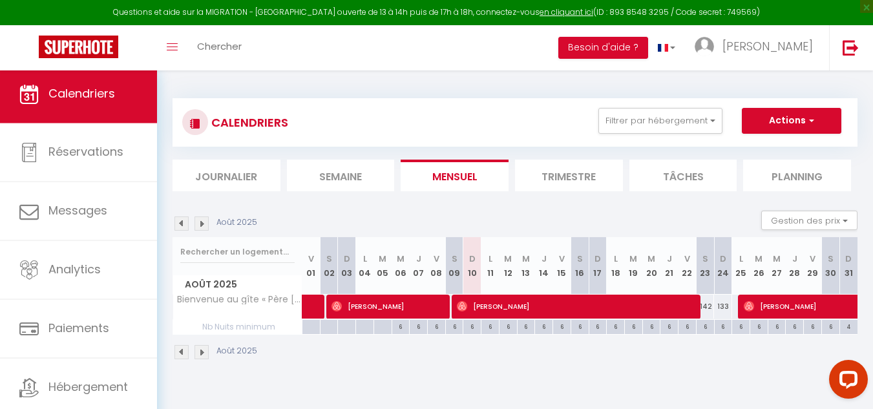
click at [203, 226] on img at bounding box center [202, 223] width 14 height 14
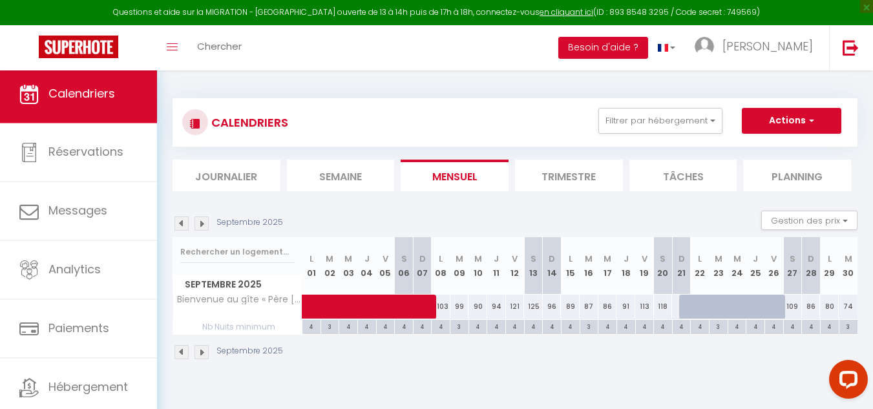
click at [203, 226] on img at bounding box center [202, 223] width 14 height 14
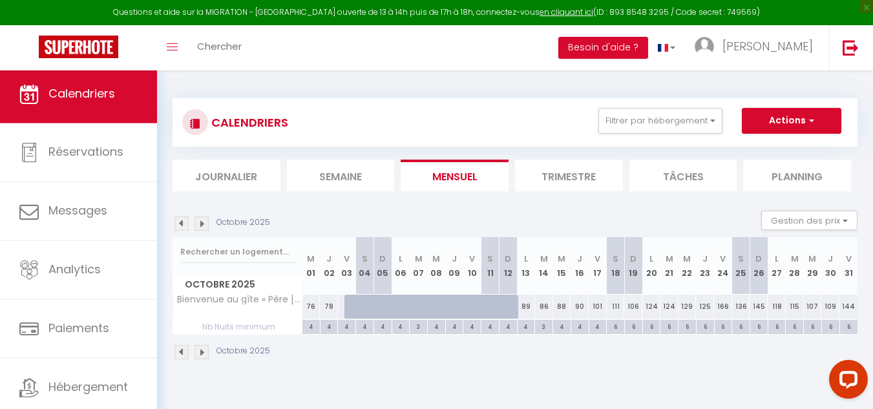
click at [203, 226] on img at bounding box center [202, 223] width 14 height 14
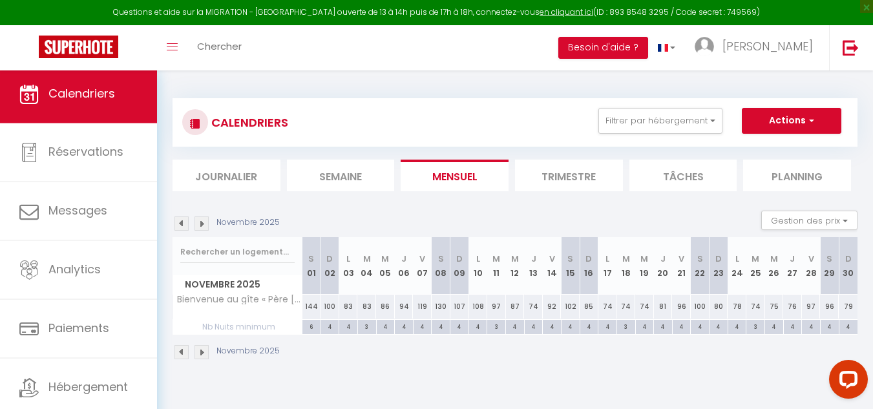
click at [203, 226] on img at bounding box center [202, 223] width 14 height 14
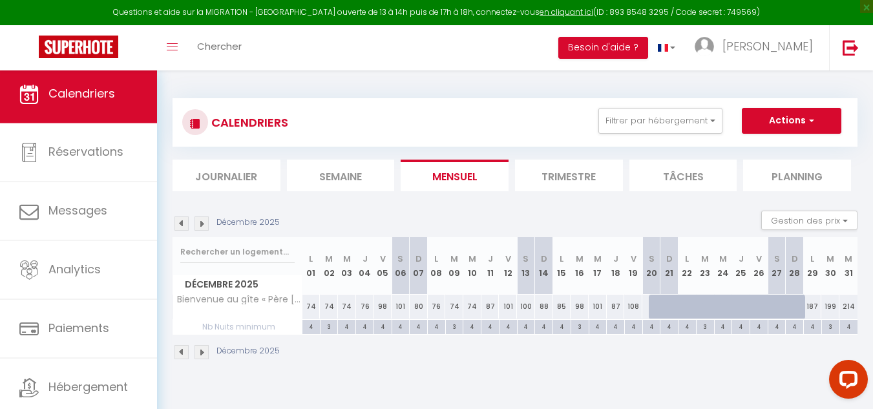
click at [653, 310] on div at bounding box center [658, 307] width 18 height 25
type input "135"
select select "1"
type input "[DATE]"
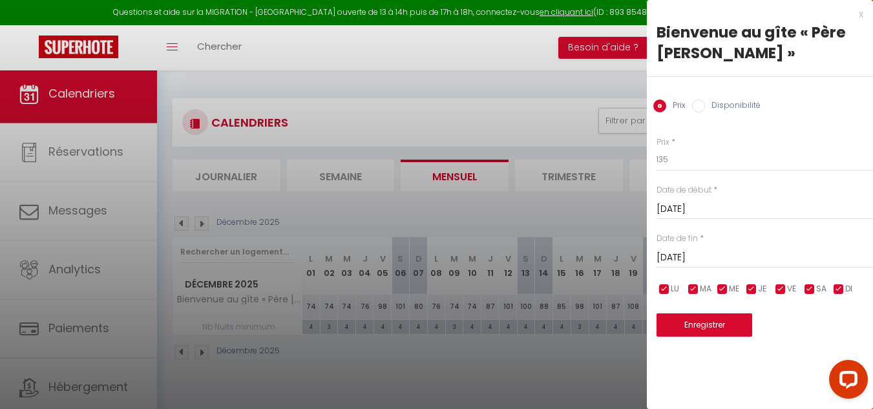
click at [698, 105] on input "Disponibilité" at bounding box center [698, 106] width 13 height 13
radio input "true"
radio input "false"
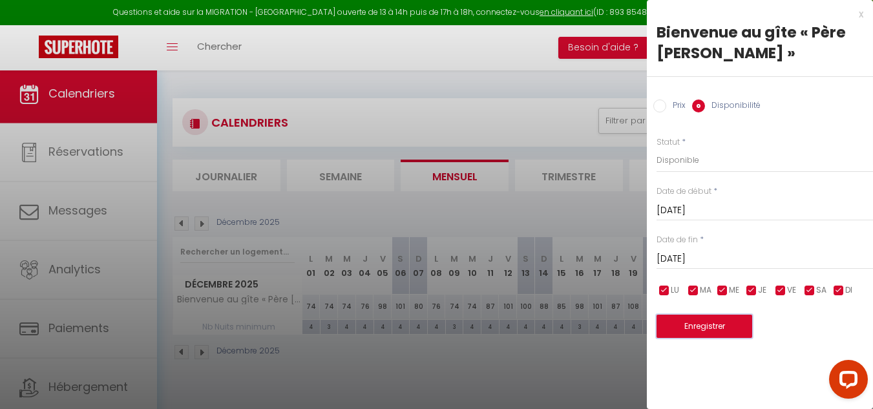
click at [701, 330] on button "Enregistrer" at bounding box center [705, 326] width 96 height 23
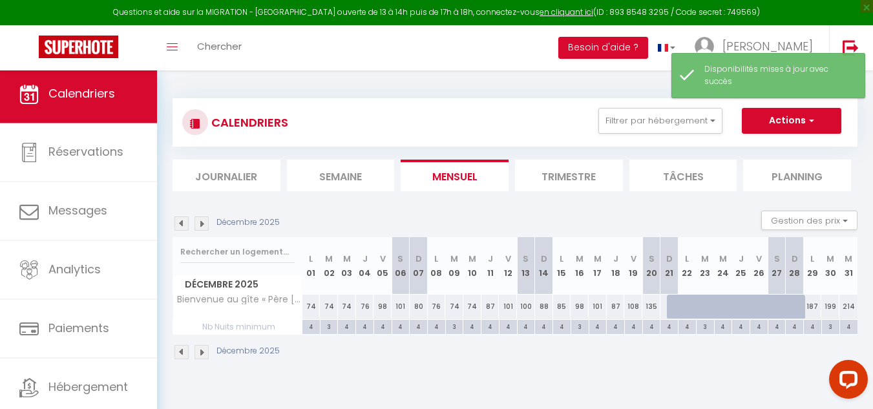
click at [671, 313] on div at bounding box center [676, 307] width 18 height 25
select select "1"
type input "[DATE]"
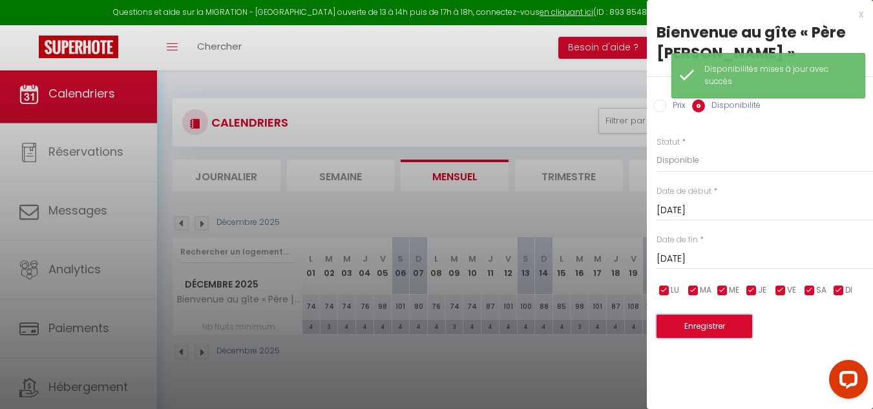
click at [699, 326] on button "Enregistrer" at bounding box center [705, 326] width 96 height 23
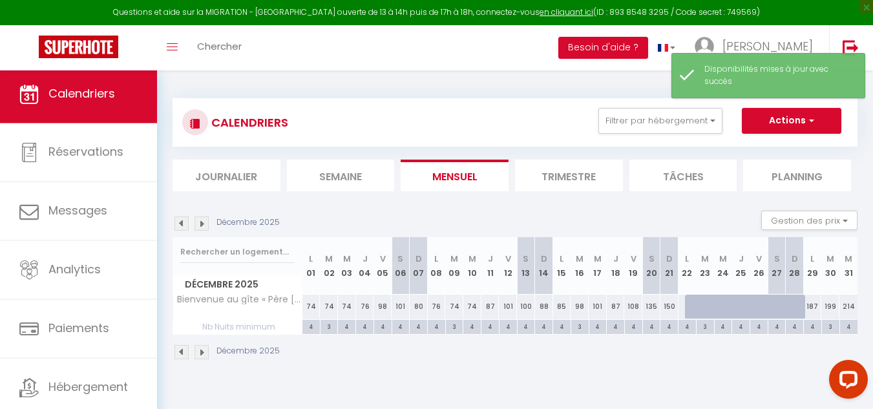
click at [796, 306] on div at bounding box center [801, 314] width 18 height 25
select select "1"
type input "[DATE]"
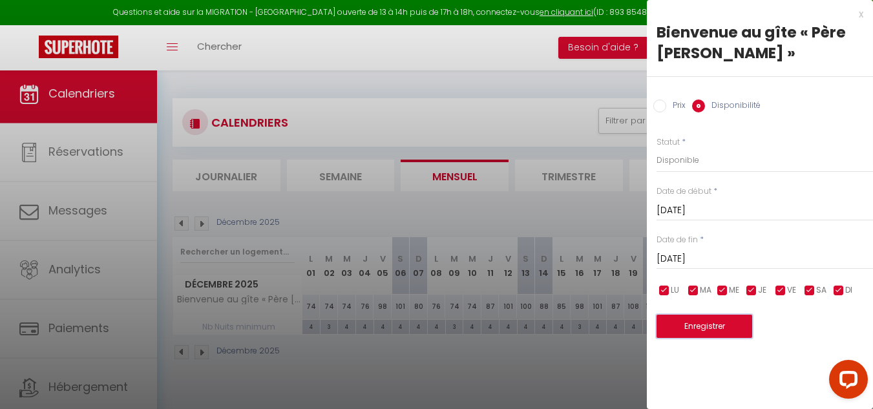
click at [703, 332] on button "Enregistrer" at bounding box center [705, 326] width 96 height 23
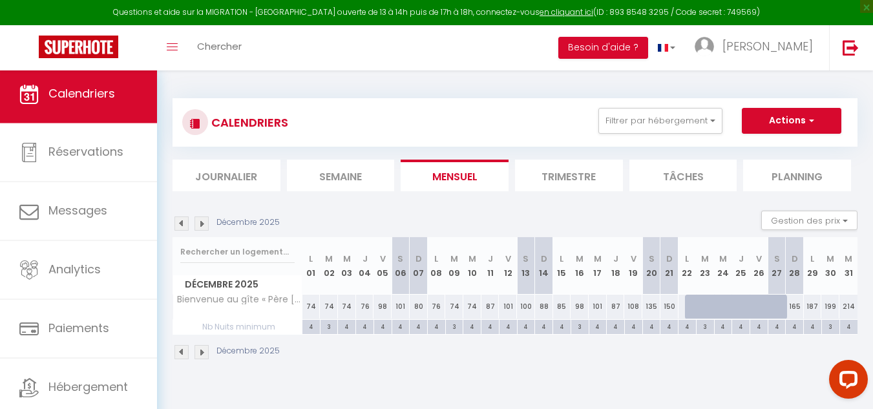
click at [779, 304] on div at bounding box center [783, 314] width 18 height 25
select select "1"
type input "[DATE]"
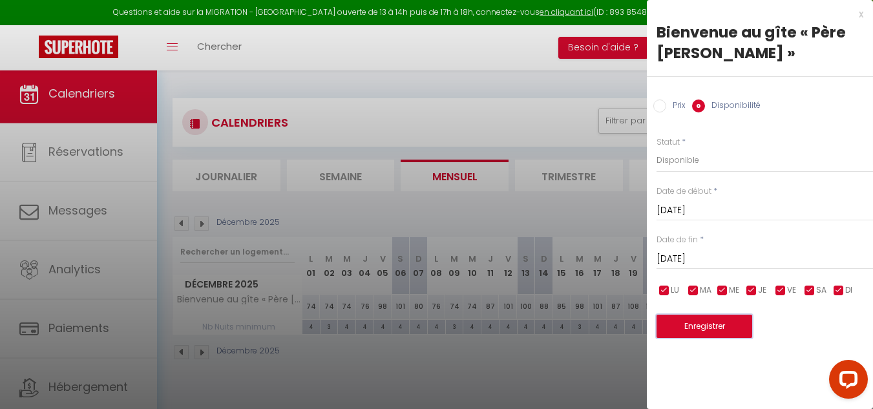
click at [694, 330] on button "Enregistrer" at bounding box center [705, 326] width 96 height 23
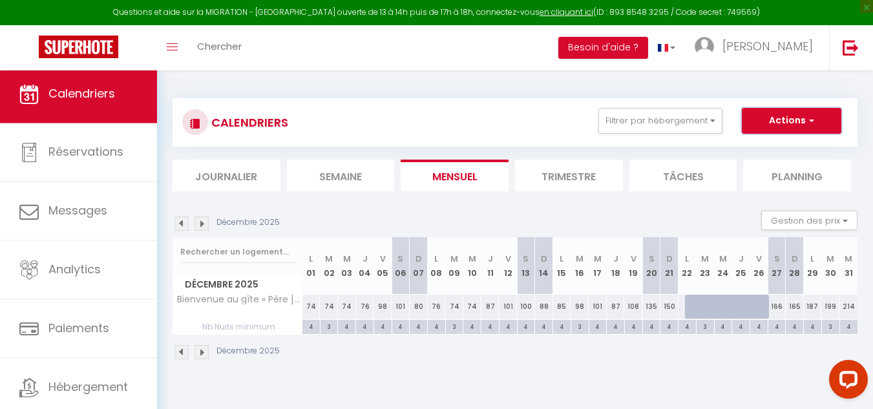
click at [792, 126] on button "Actions" at bounding box center [792, 121] width 100 height 26
click at [812, 89] on div "CALENDRIERS Filtrer par hébergement Tous Bienvenue au gîte « Père [PERSON_NAME]…" at bounding box center [515, 229] width 685 height 287
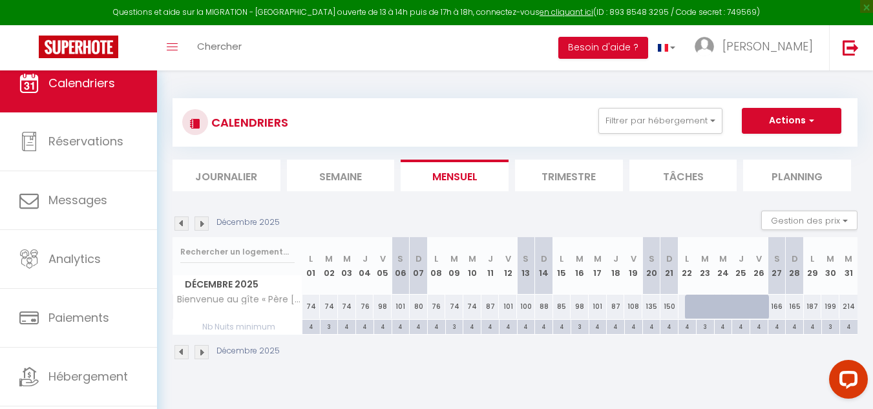
drag, startPoint x: 449, startPoint y: 140, endPoint x: 536, endPoint y: 129, distance: 87.9
click at [536, 129] on div "CALENDRIERS Filtrer par hébergement Tous Bienvenue au gîte « Père [PERSON_NAME]…" at bounding box center [515, 122] width 685 height 48
click at [197, 125] on img at bounding box center [195, 123] width 10 height 10
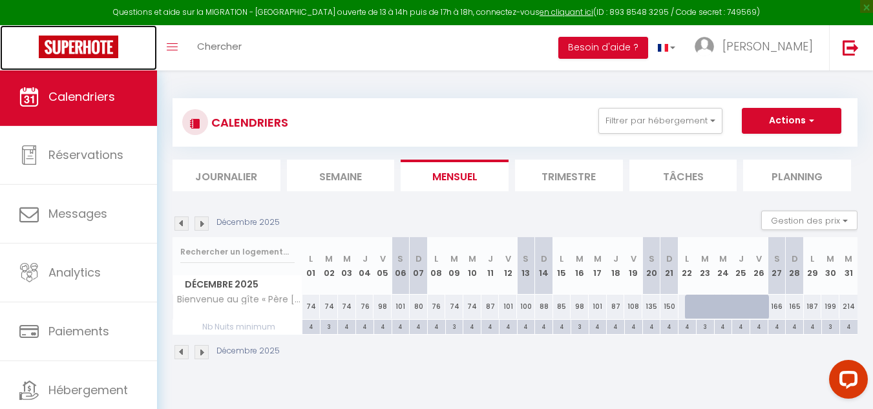
click at [109, 52] on img at bounding box center [78, 47] width 79 height 23
click at [90, 47] on img at bounding box center [78, 47] width 79 height 23
click at [171, 45] on icon "Toggle menubar" at bounding box center [172, 47] width 11 height 8
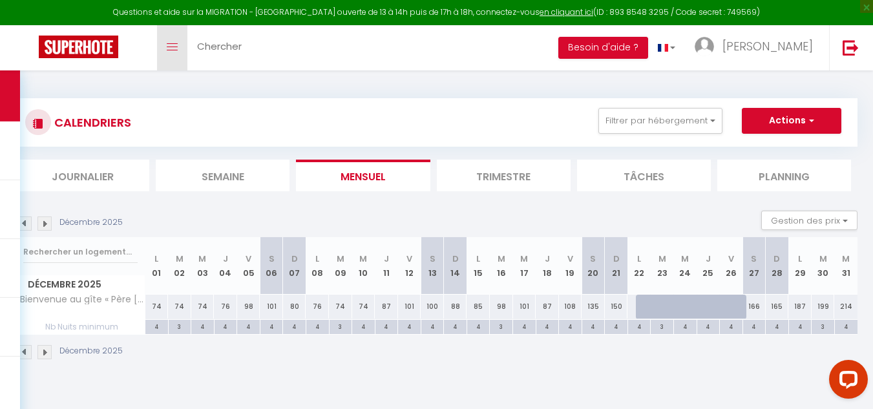
click at [179, 47] on link "Toggle menubar" at bounding box center [172, 47] width 30 height 45
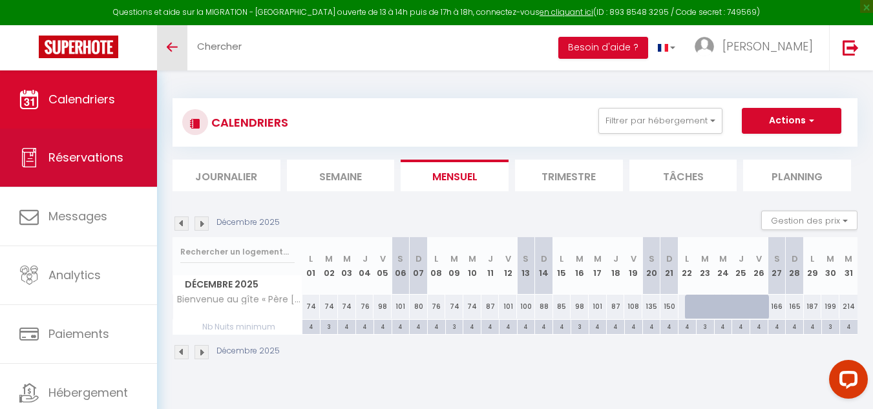
click at [77, 164] on span "Réservations" at bounding box center [85, 157] width 75 height 16
select select "not_cancelled"
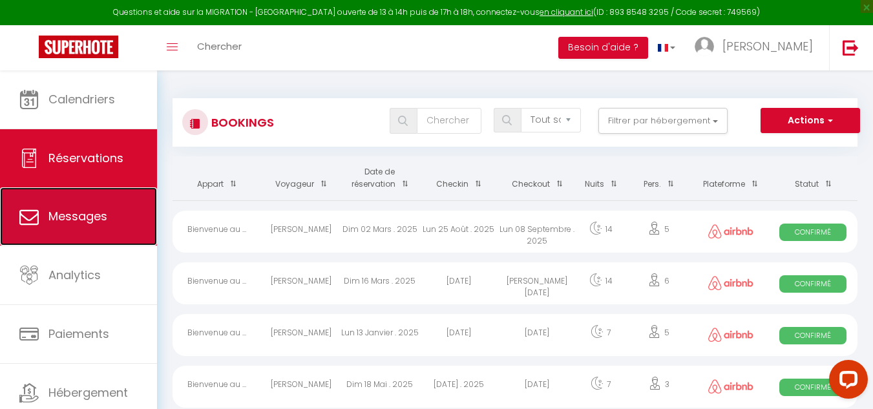
click at [83, 210] on span "Messages" at bounding box center [77, 216] width 59 height 16
select select "message"
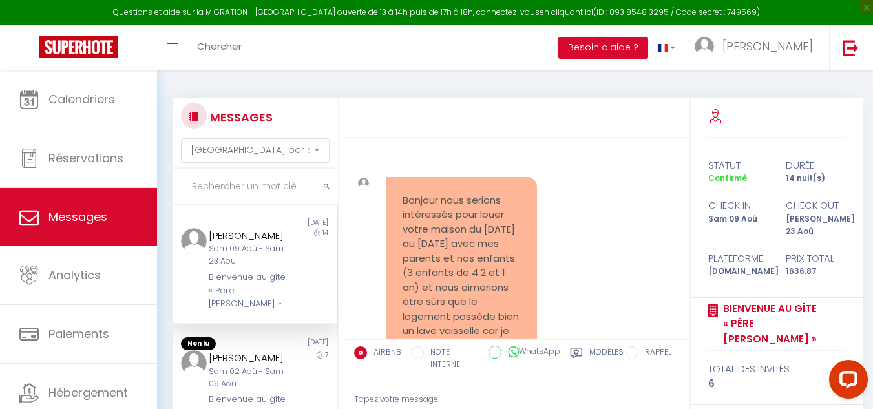
scroll to position [2984, 0]
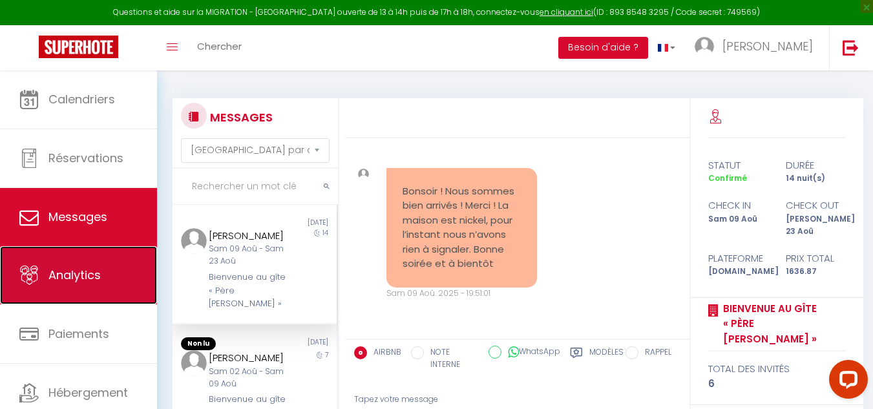
click at [66, 280] on span "Analytics" at bounding box center [74, 275] width 52 height 16
select select "2025"
select select "8"
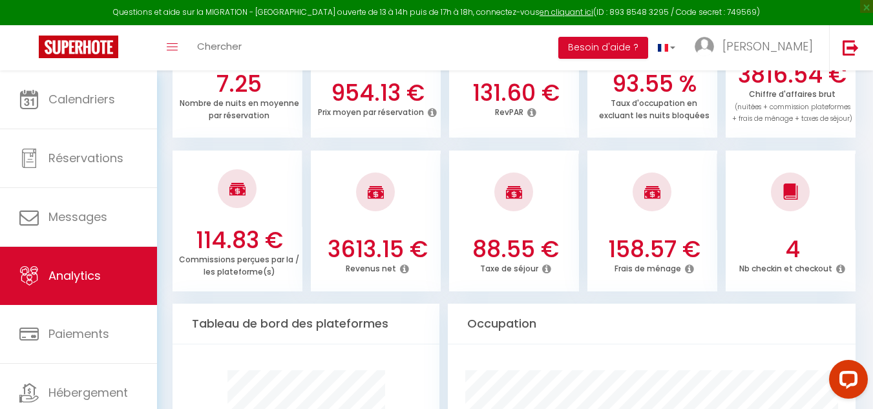
scroll to position [450, 0]
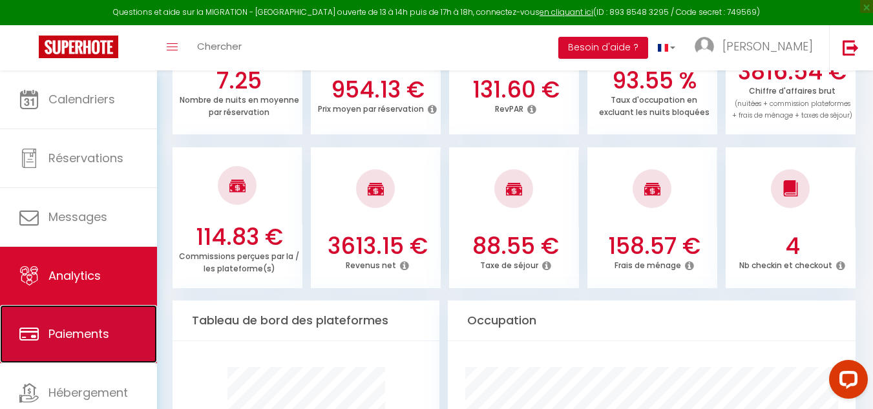
click at [96, 336] on span "Paiements" at bounding box center [78, 334] width 61 height 16
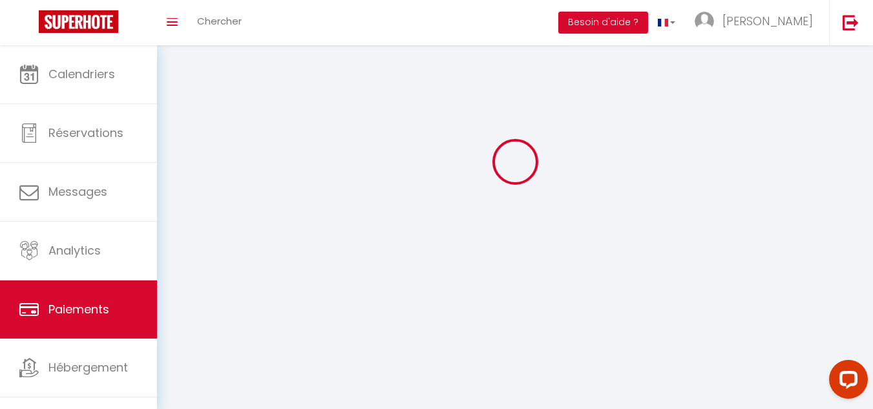
scroll to position [89, 0]
select select "2"
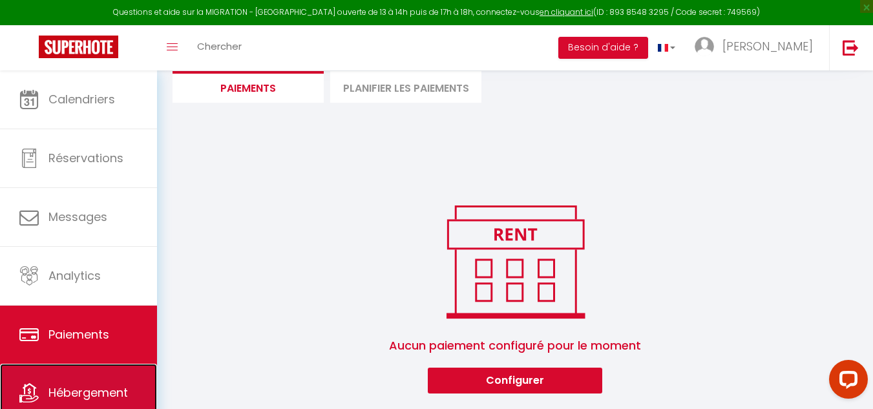
click at [103, 383] on link "Hébergement" at bounding box center [78, 393] width 157 height 58
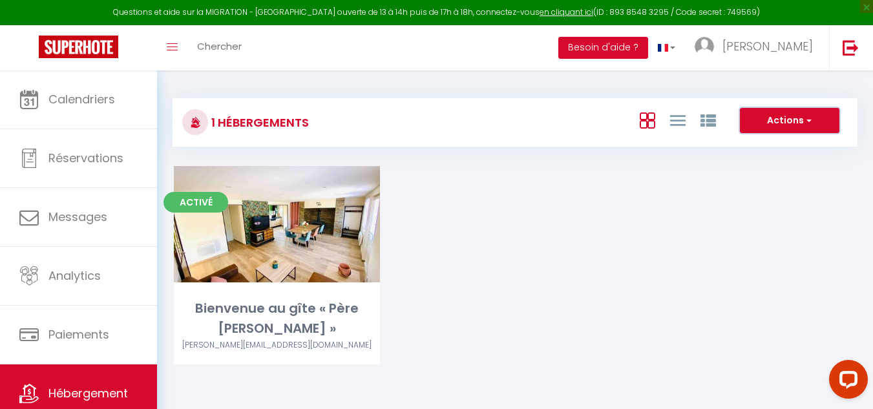
click at [763, 120] on button "Actions" at bounding box center [790, 121] width 100 height 26
click at [748, 163] on li "Nouveau groupe" at bounding box center [780, 161] width 118 height 14
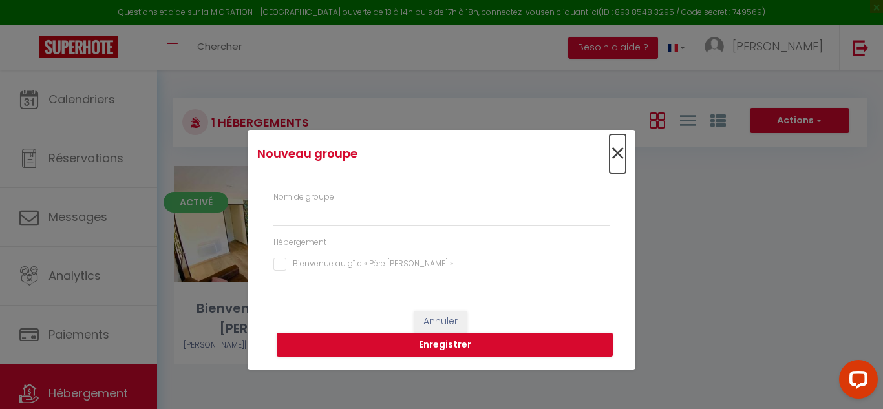
click at [615, 153] on span "×" at bounding box center [617, 153] width 16 height 39
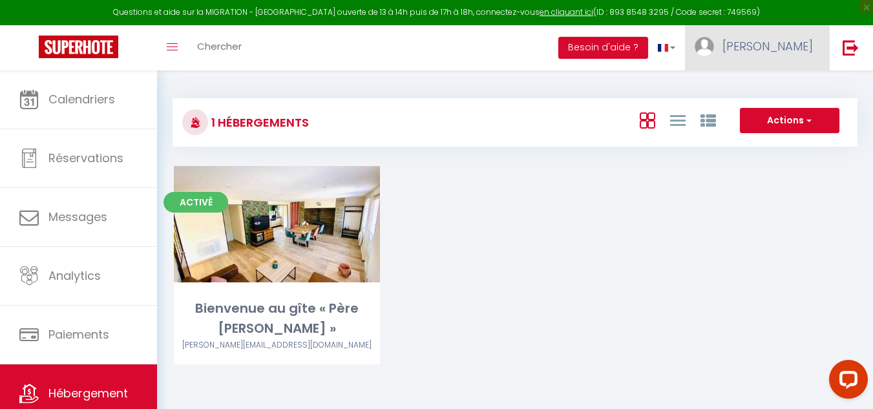
click at [786, 47] on span "[PERSON_NAME]" at bounding box center [767, 46] width 90 height 16
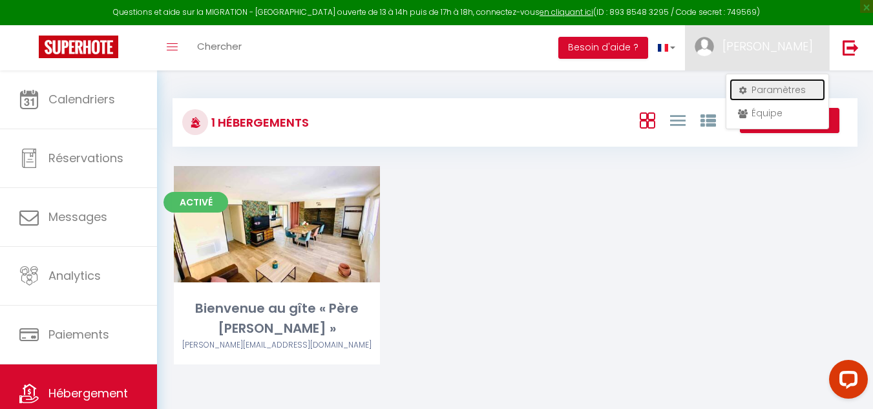
click at [783, 91] on link "Paramètres" at bounding box center [778, 90] width 96 height 22
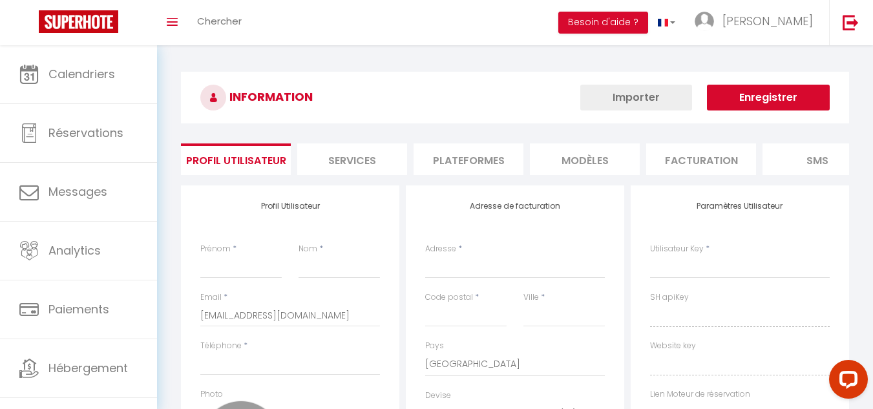
type input "[PERSON_NAME]"
type input "[PHONE_NUMBER]"
type input "[STREET_ADDRESS]"
type input "76260"
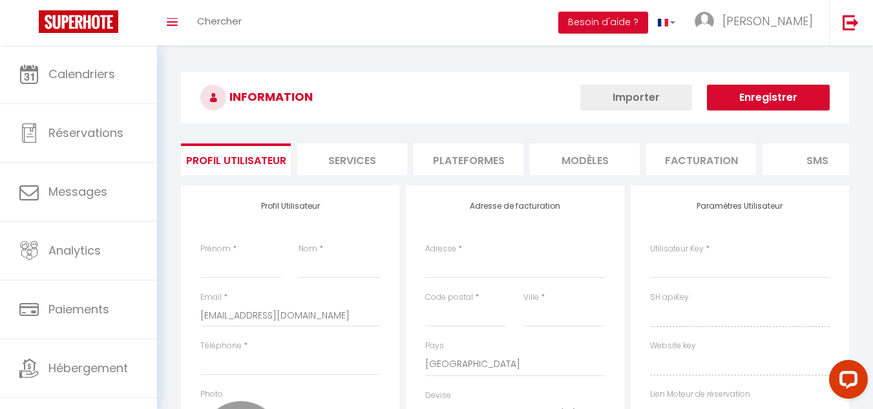
type input "villy sur Yéres"
select select "28"
type input "JKJWKYEopcX5niDrsP2zgxE71"
type input "R3ZcgGRqaJCMWMXA6EnZ157CY"
type input "[URL][DOMAIN_NAME]"
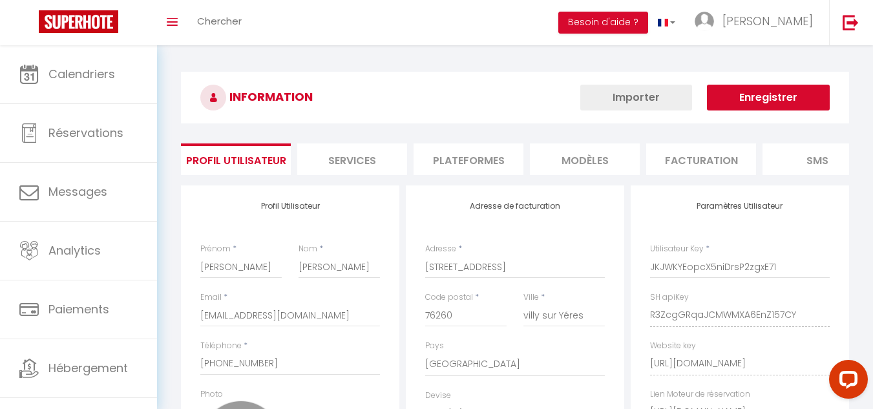
select select "fr"
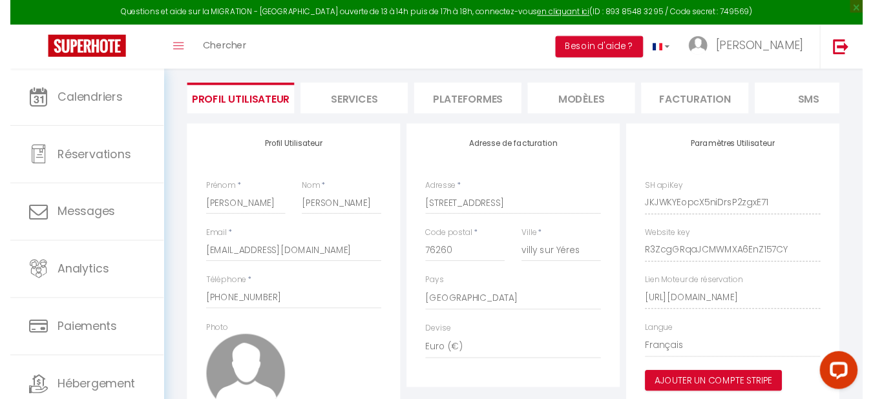
scroll to position [73, 0]
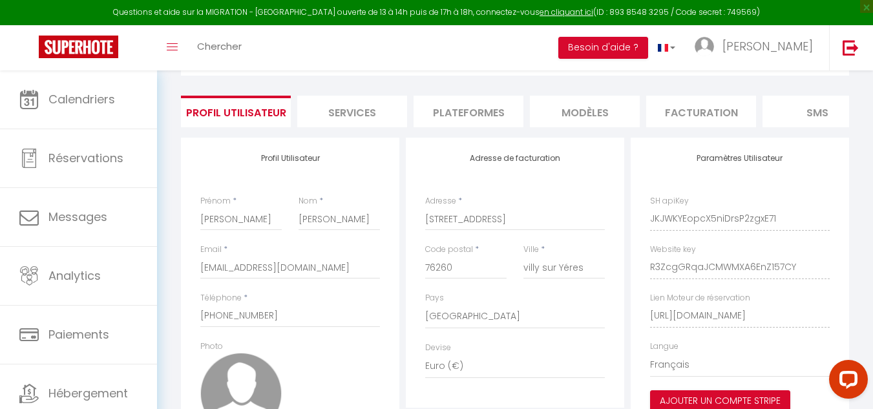
click at [333, 105] on li "Services" at bounding box center [352, 112] width 110 height 32
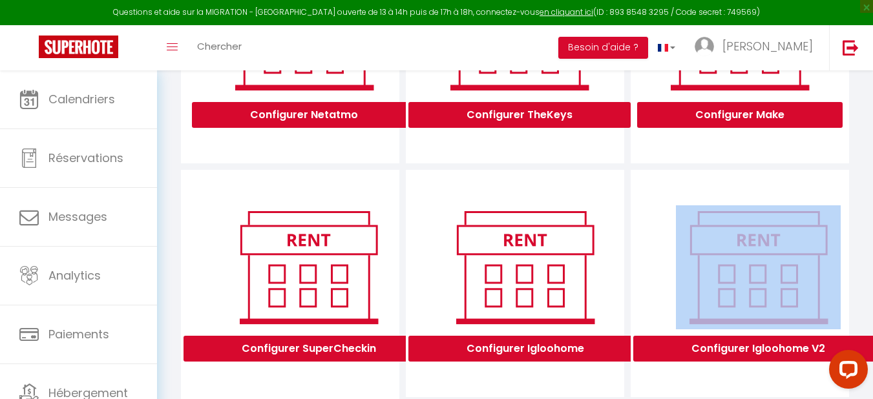
scroll to position [275, 8]
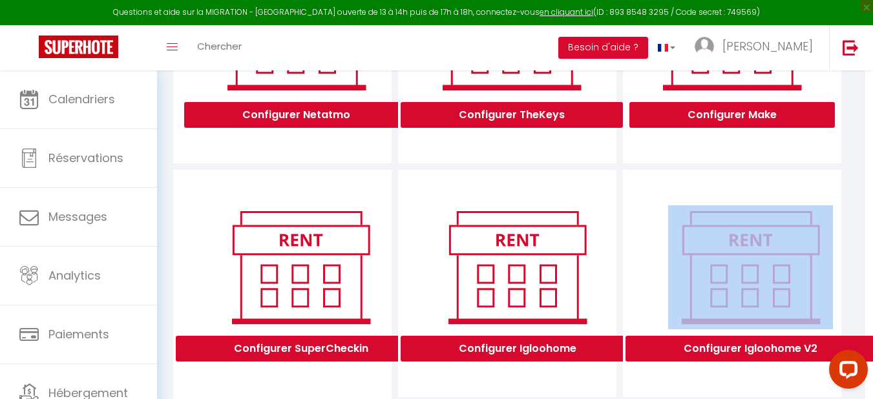
drag, startPoint x: 868, startPoint y: 218, endPoint x: 874, endPoint y: 205, distance: 14.5
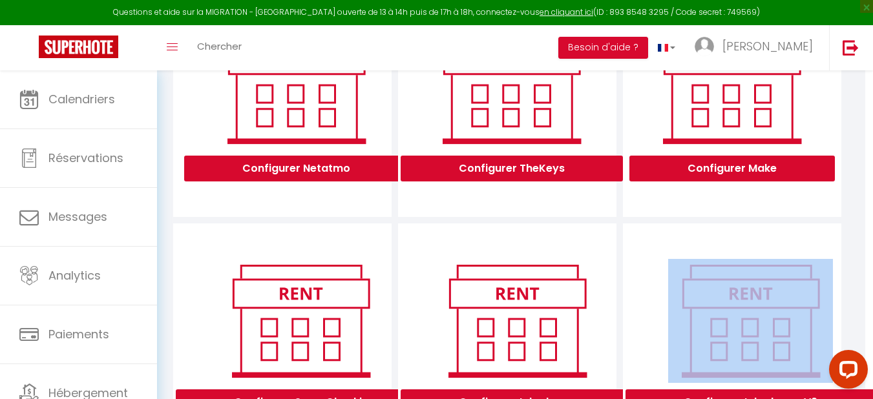
scroll to position [0, 8]
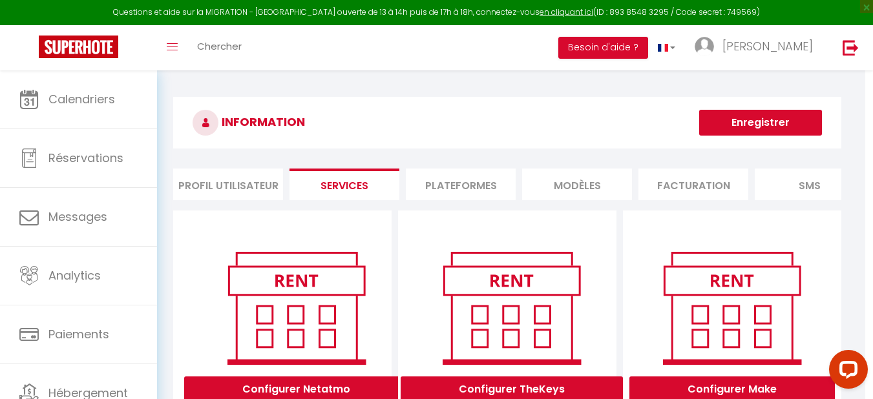
click at [460, 196] on li "Plateformes" at bounding box center [461, 185] width 110 height 32
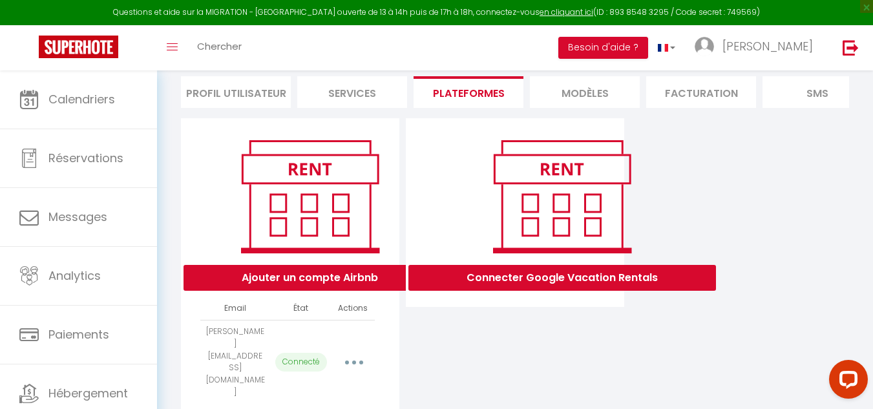
scroll to position [85, 0]
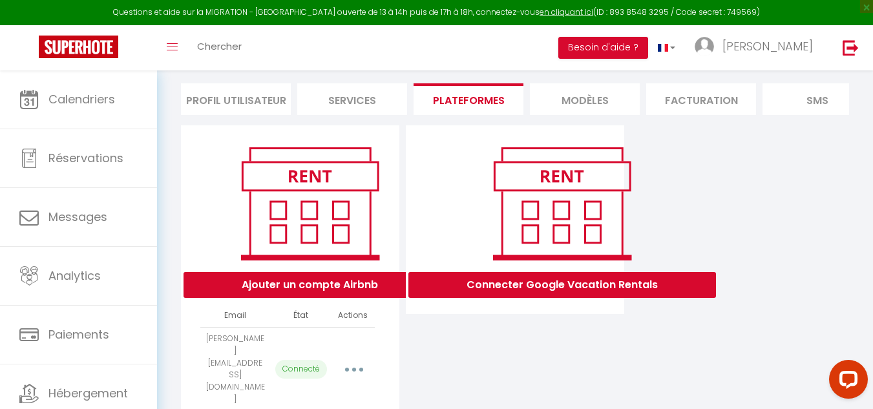
click at [584, 105] on li "MODÈLES" at bounding box center [585, 99] width 110 height 32
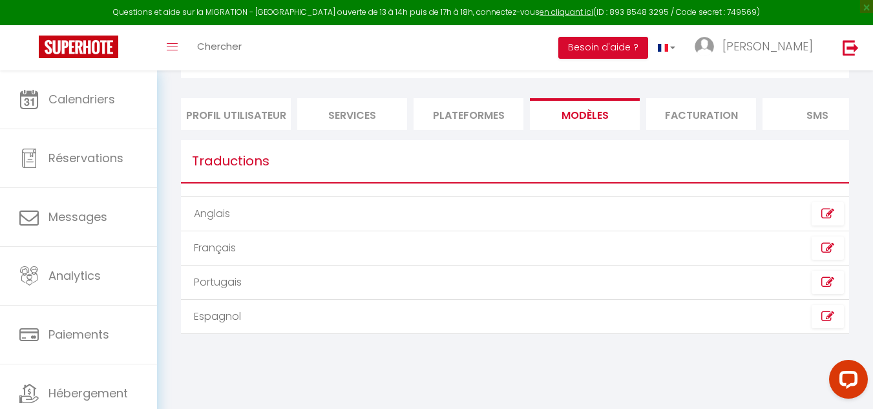
click at [815, 120] on li "SMS" at bounding box center [818, 114] width 110 height 32
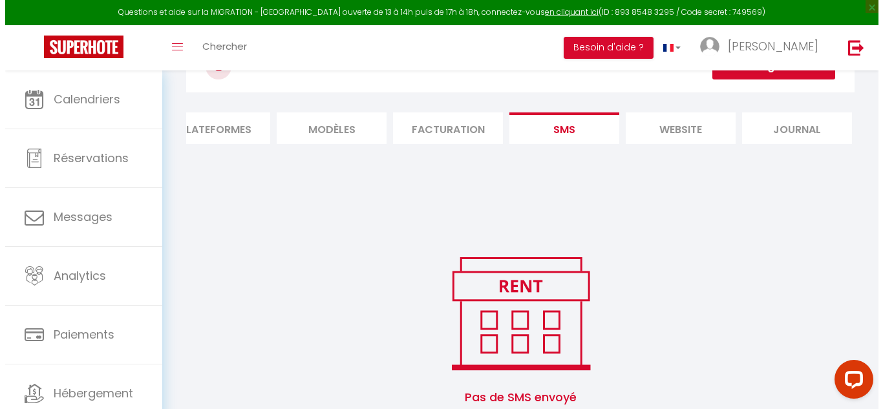
scroll to position [0, 262]
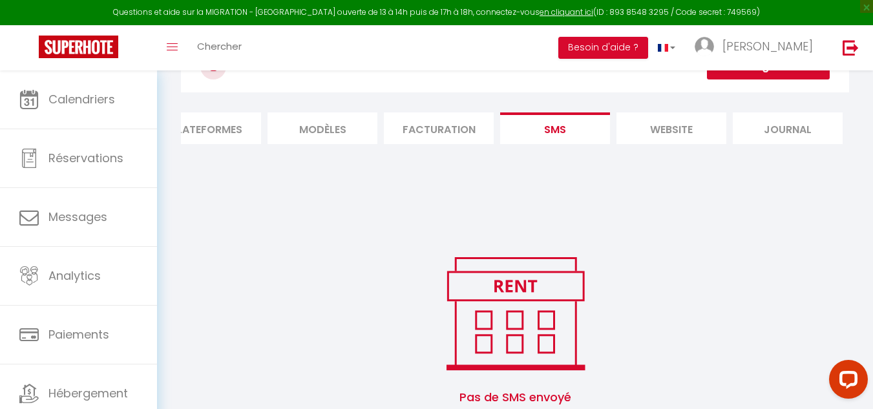
click at [677, 126] on li "website" at bounding box center [672, 128] width 110 height 32
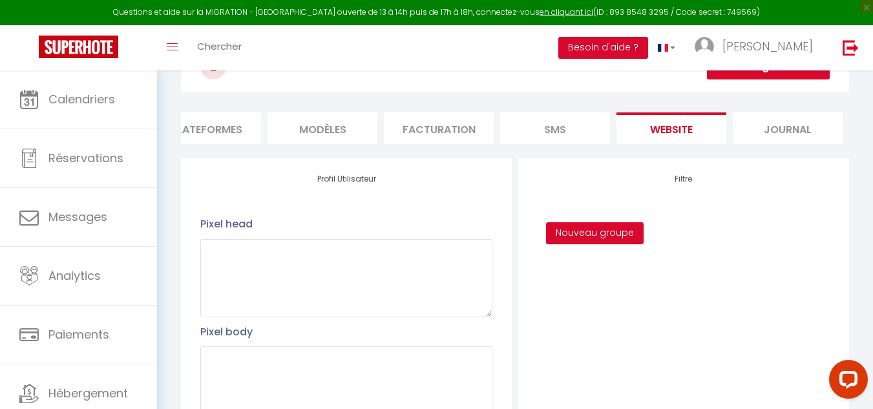
click at [756, 130] on li "Journal" at bounding box center [788, 128] width 110 height 32
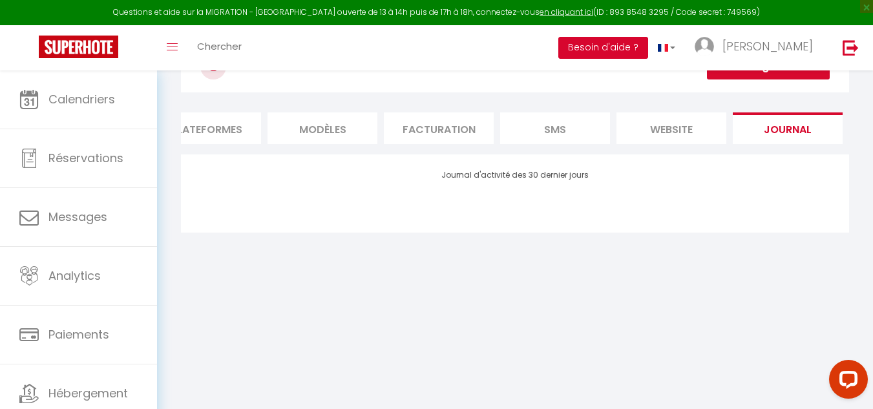
click at [644, 50] on button "Besoin d'aide ?" at bounding box center [603, 48] width 90 height 22
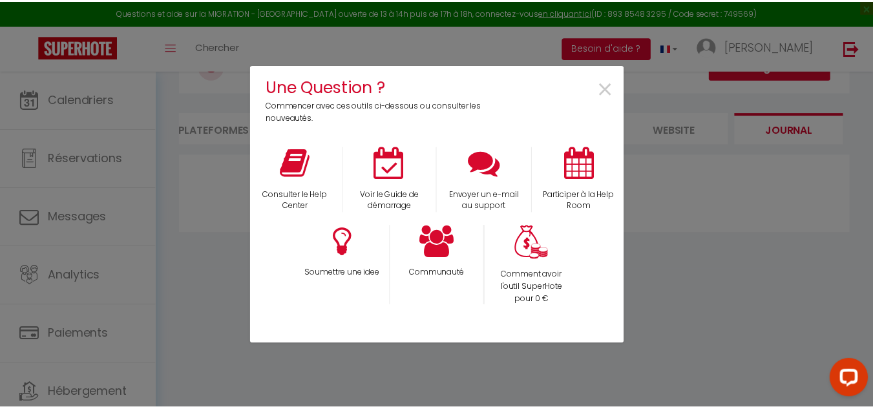
scroll to position [0, 253]
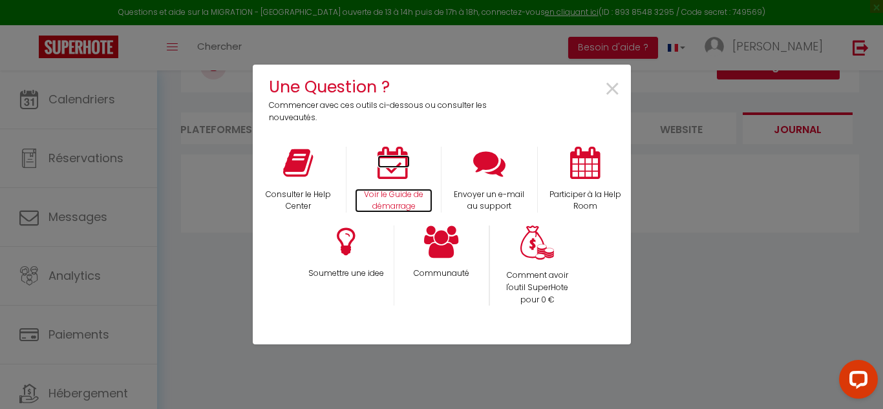
click at [389, 163] on icon at bounding box center [393, 163] width 32 height 32
